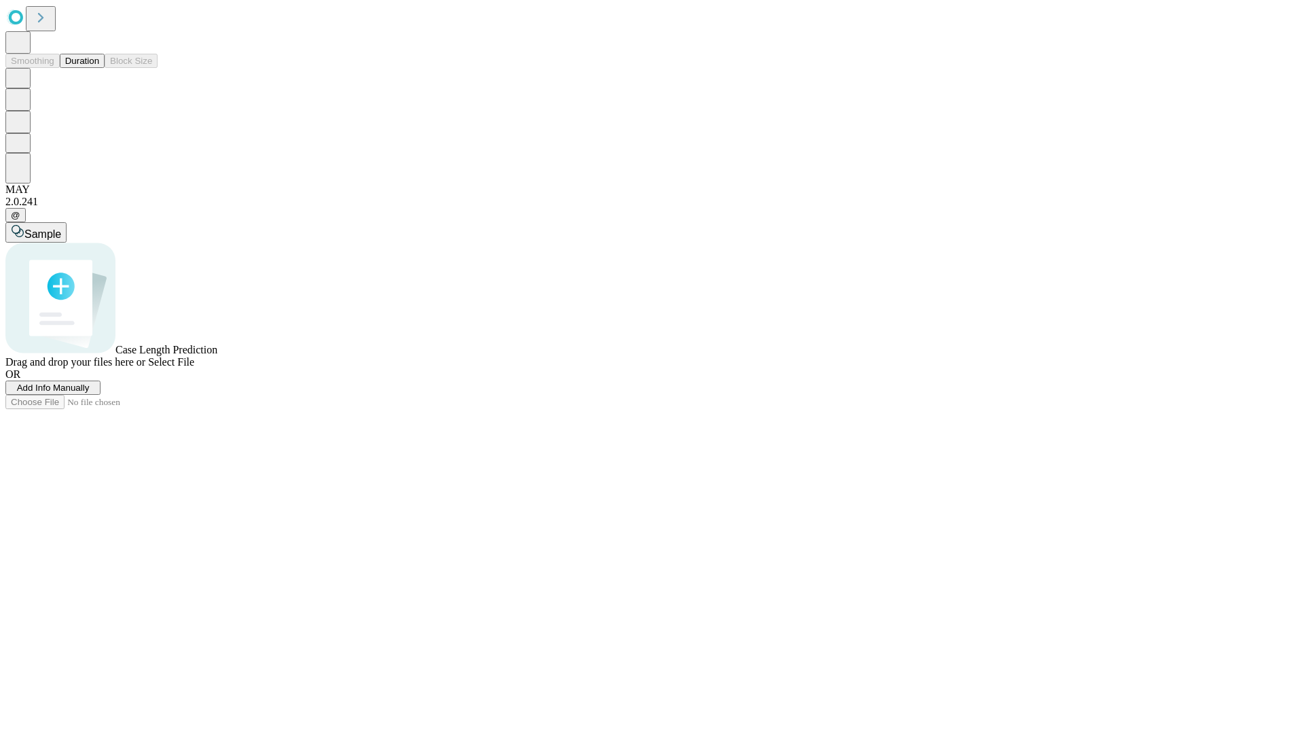
click at [194, 367] on span "Select File" at bounding box center [171, 362] width 46 height 12
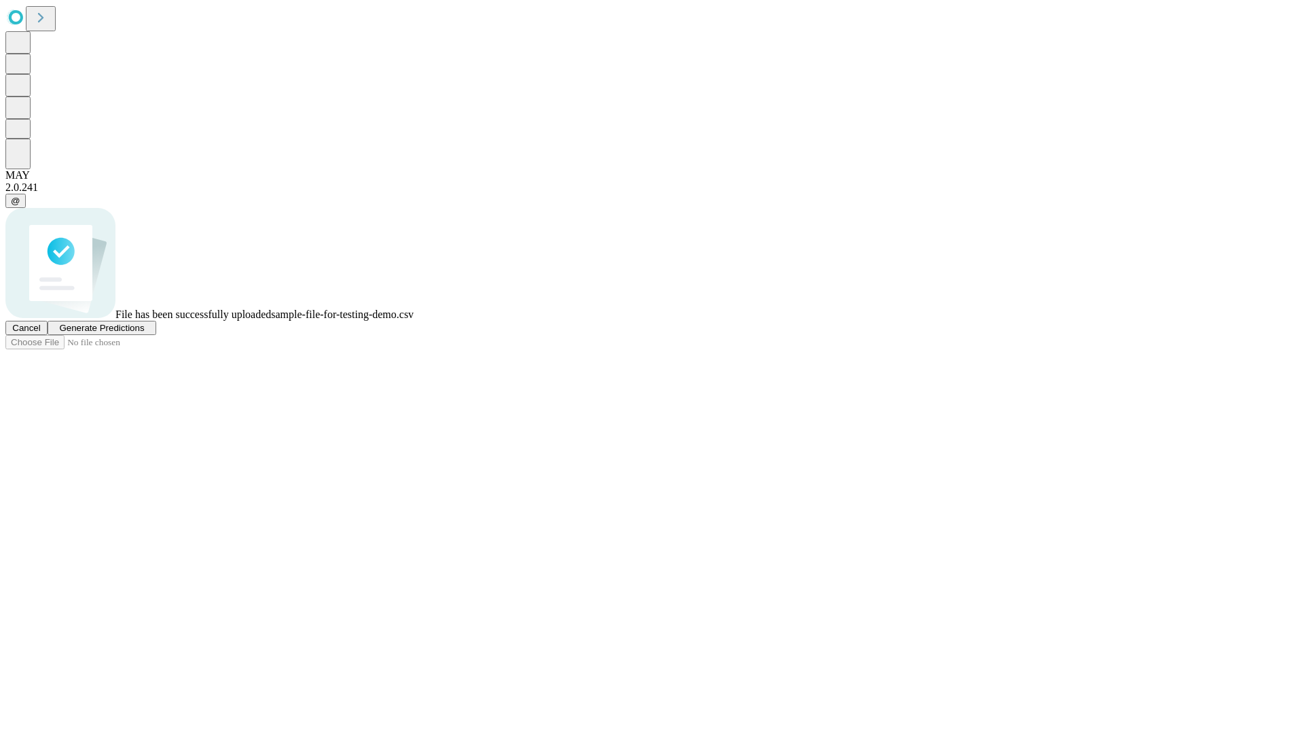
click at [144, 333] on span "Generate Predictions" at bounding box center [101, 328] width 85 height 10
